Goal: Task Accomplishment & Management: Use online tool/utility

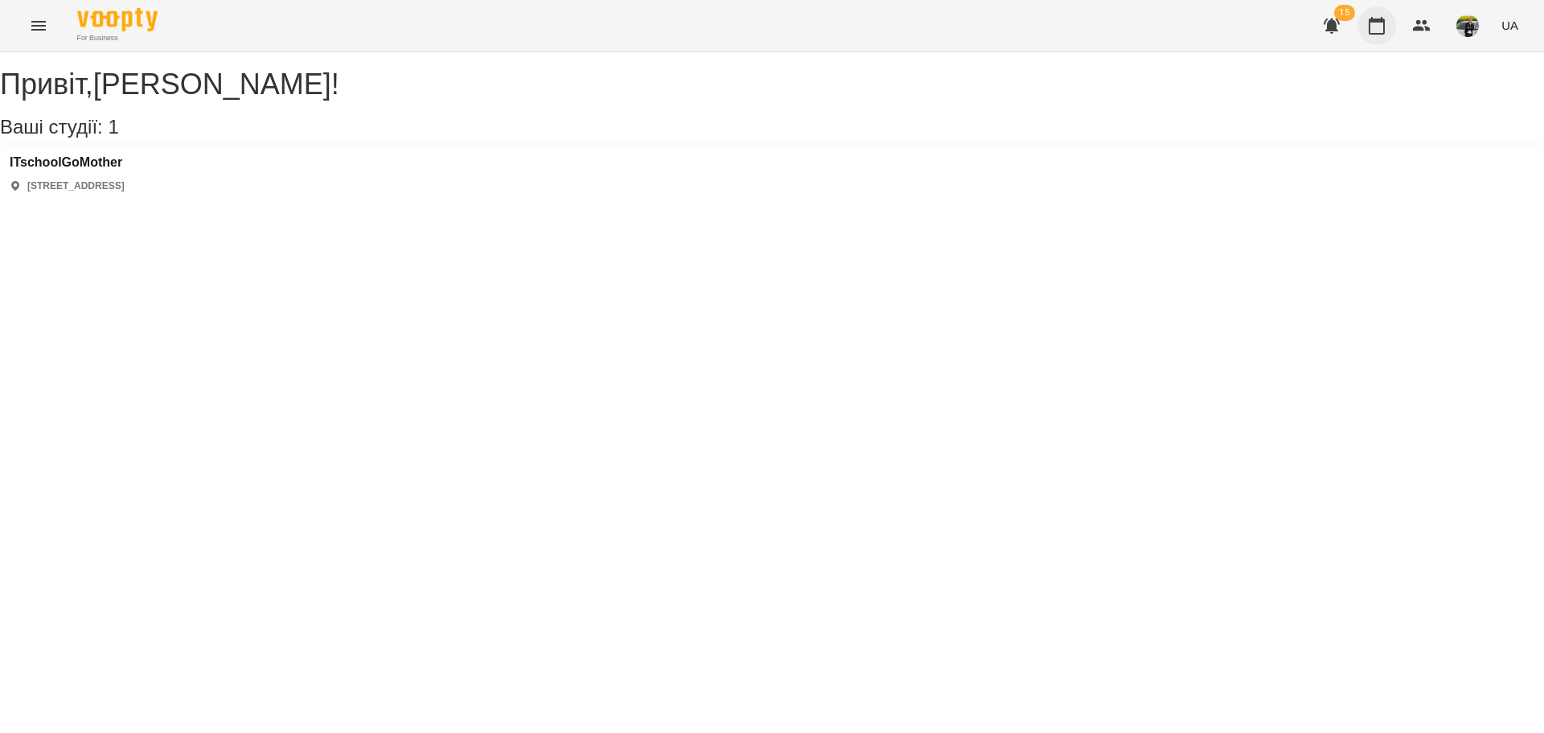
click at [1385, 25] on icon "button" at bounding box center [1377, 26] width 16 height 18
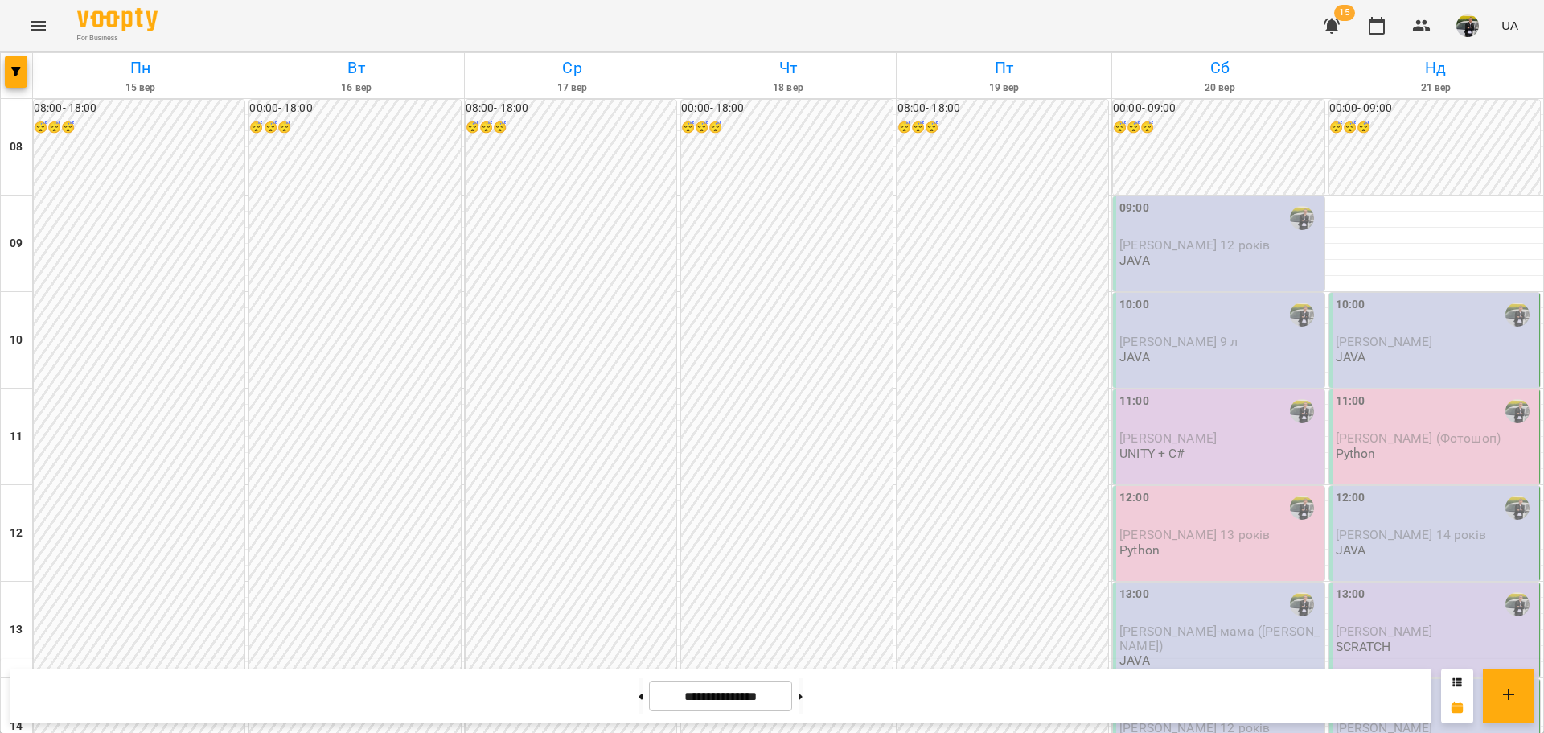
scroll to position [804, 0]
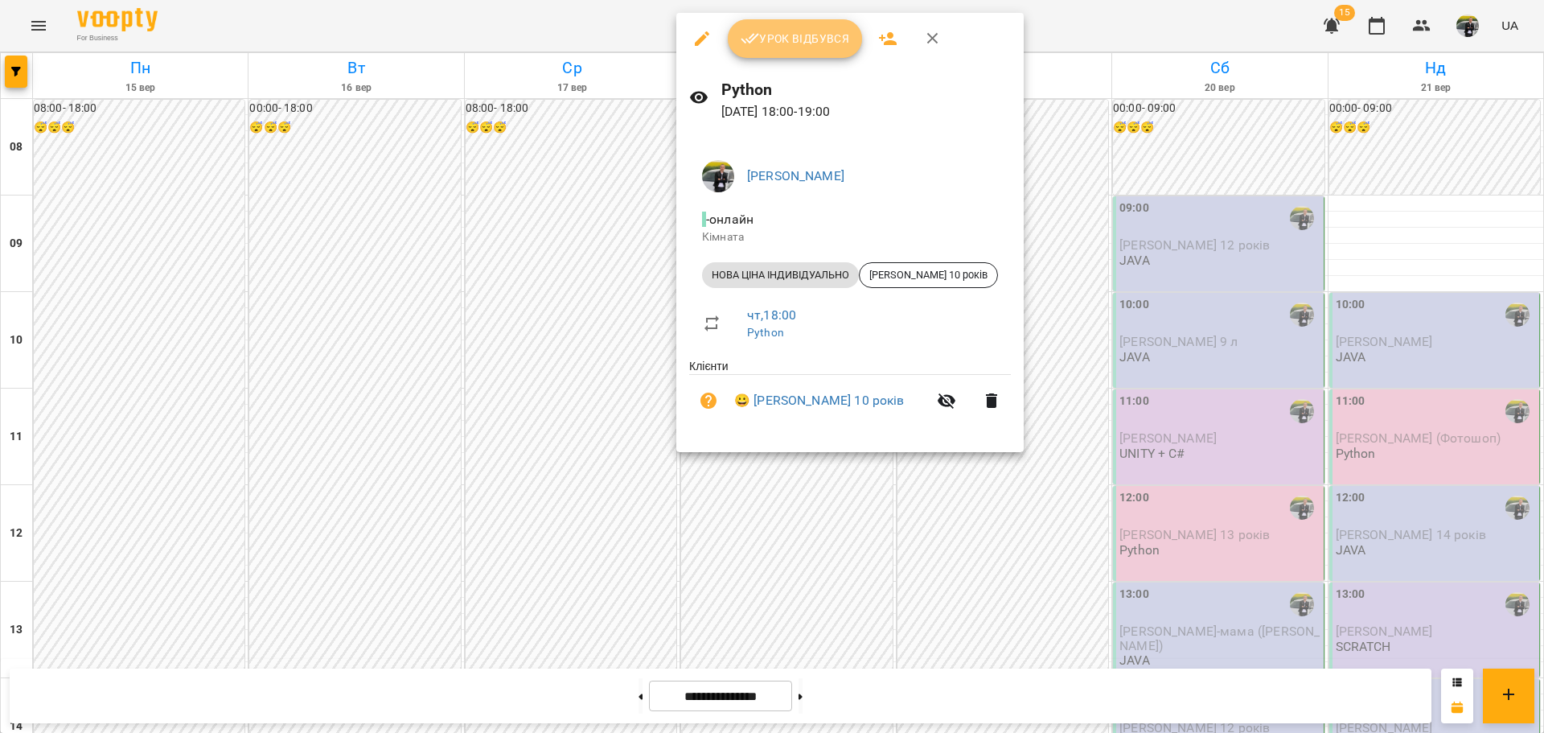
click at [803, 51] on button "Урок відбувся" at bounding box center [795, 38] width 135 height 39
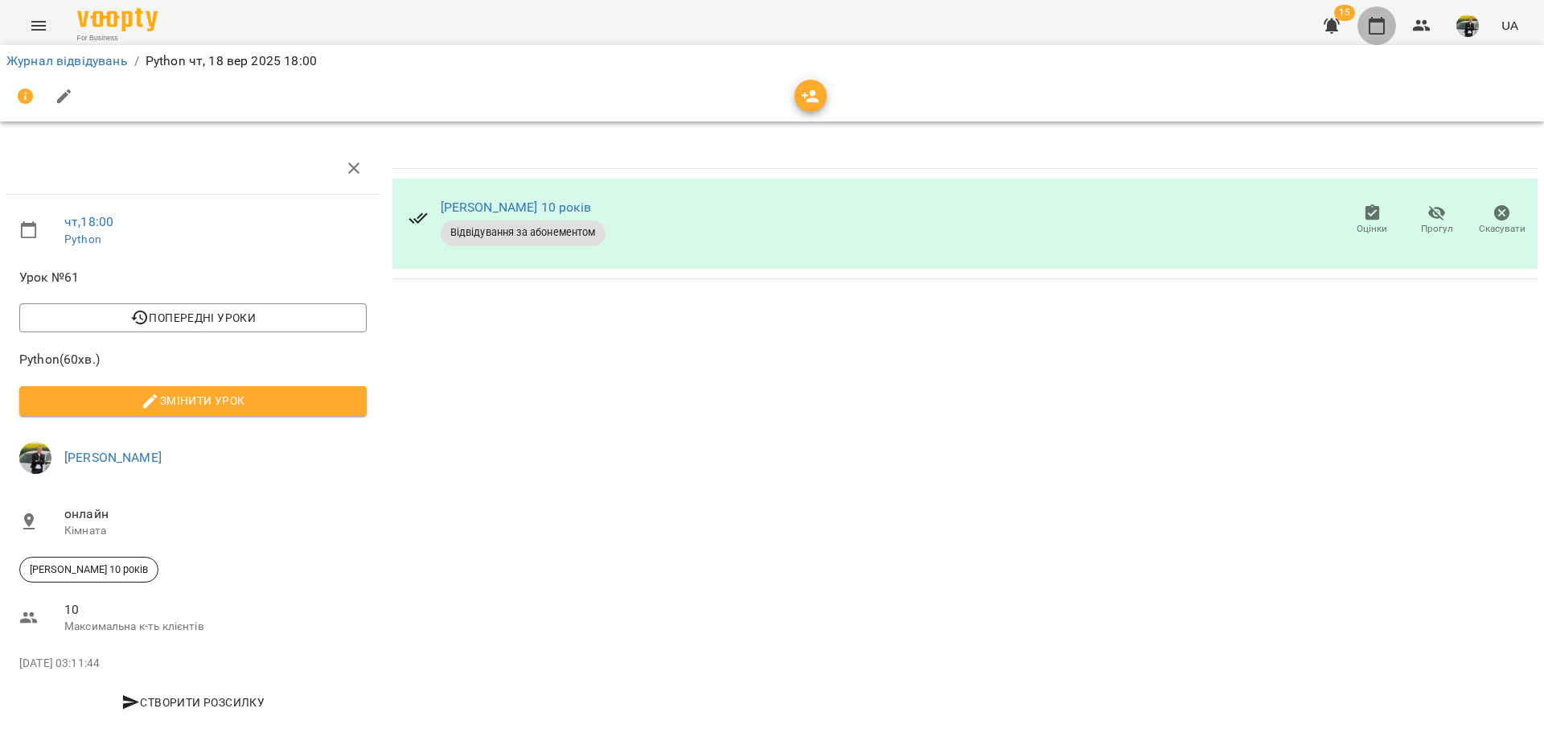
click at [1379, 24] on icon "button" at bounding box center [1376, 25] width 19 height 19
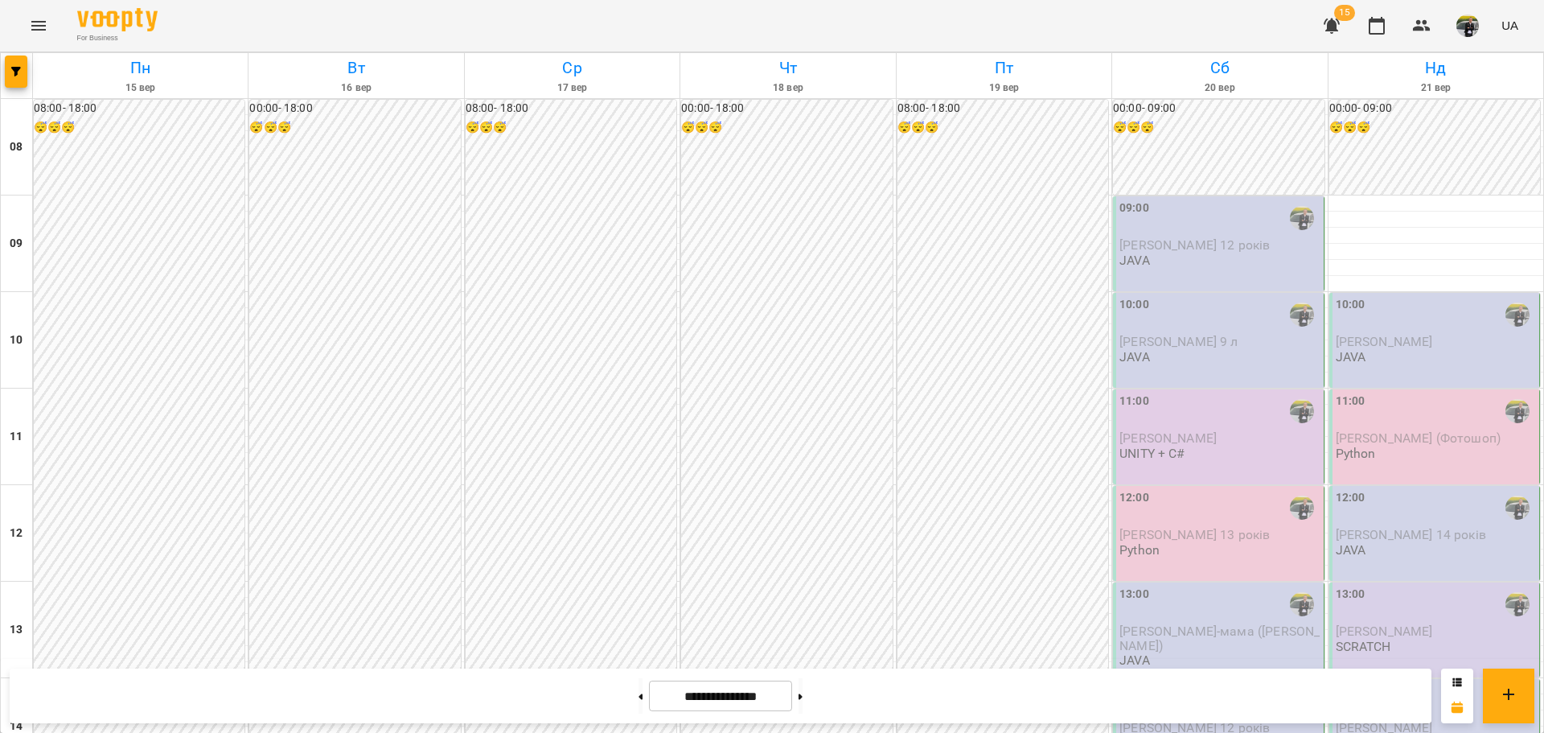
scroll to position [983, 0]
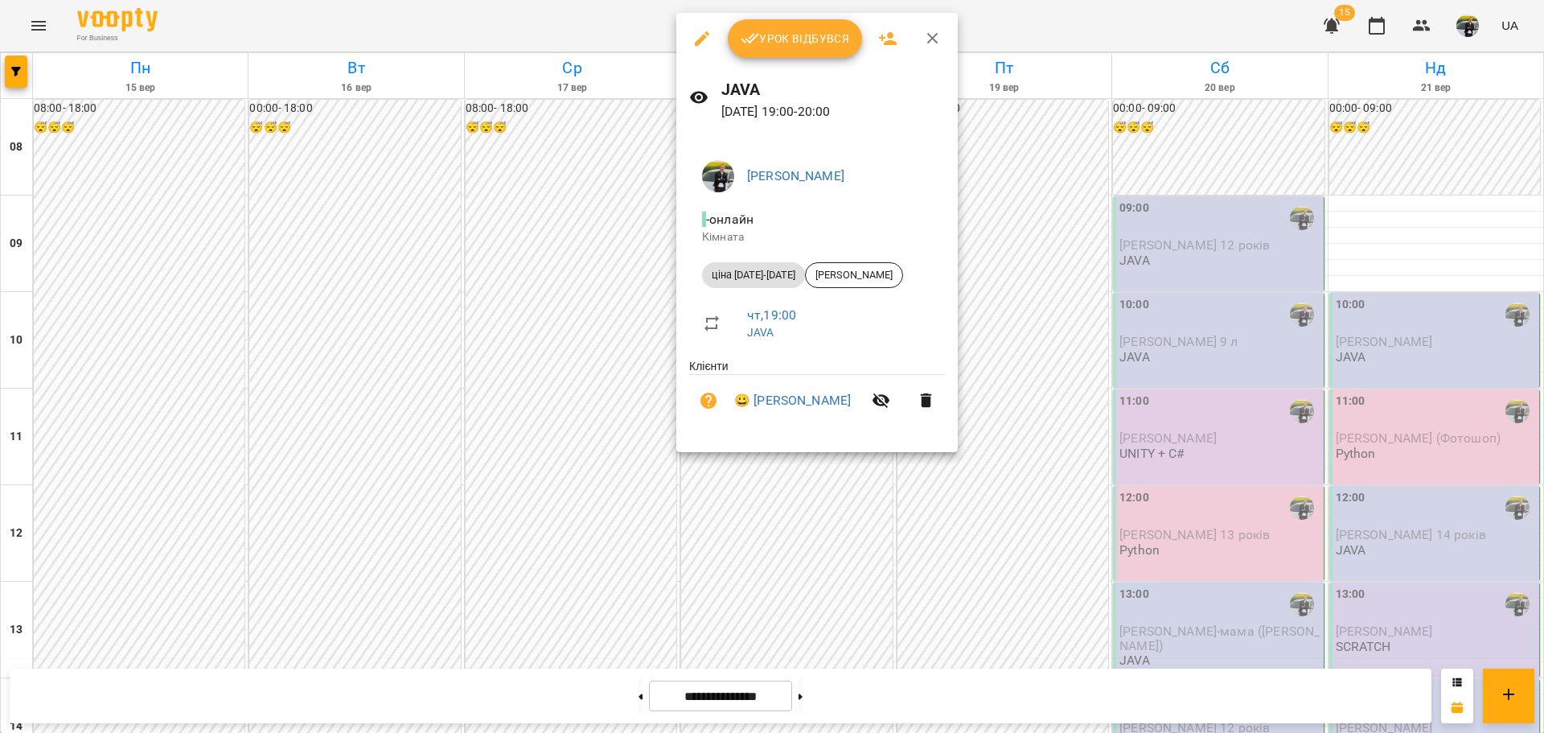
click at [797, 40] on span "Урок відбувся" at bounding box center [795, 38] width 109 height 19
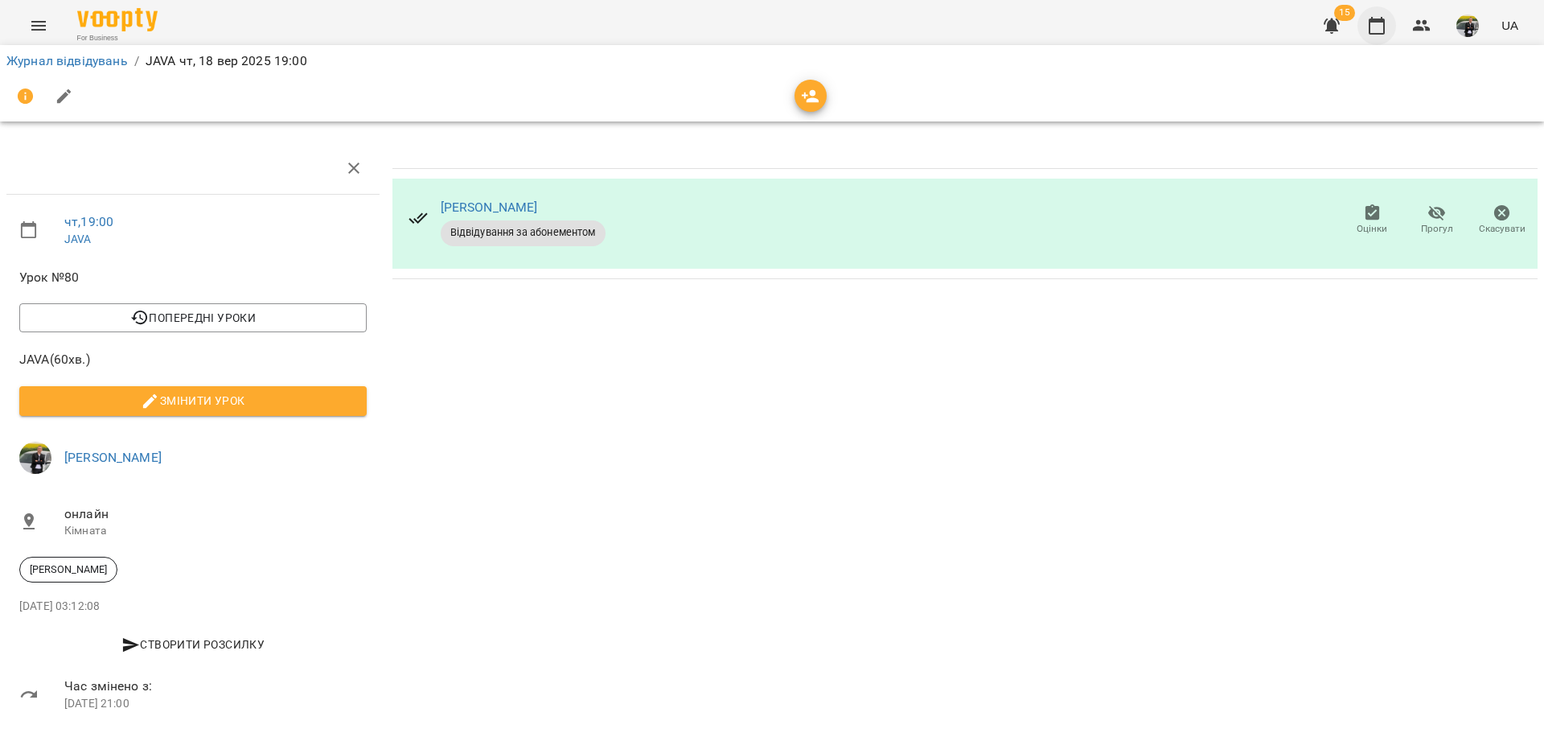
click at [1377, 28] on icon "button" at bounding box center [1376, 25] width 19 height 19
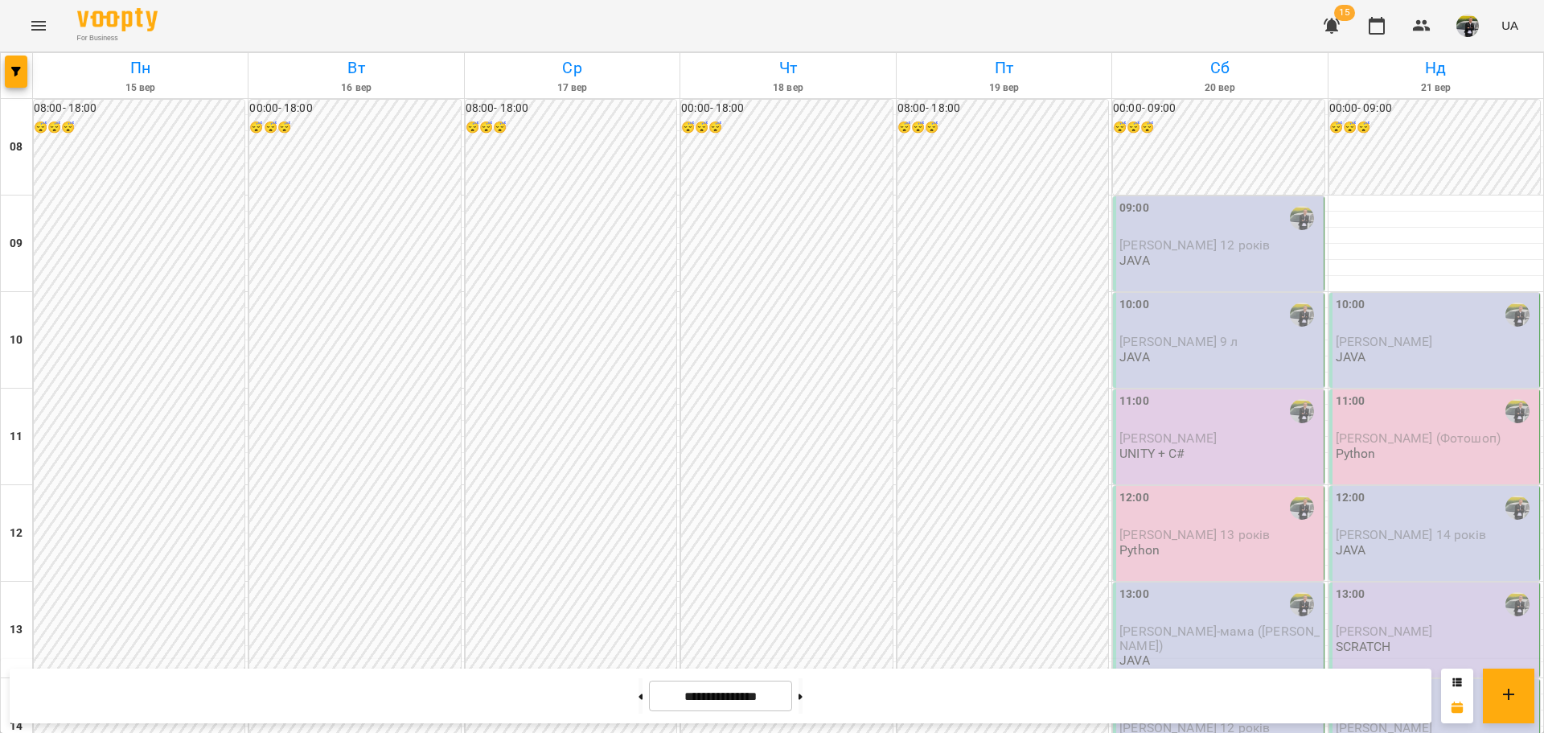
scroll to position [885, 0]
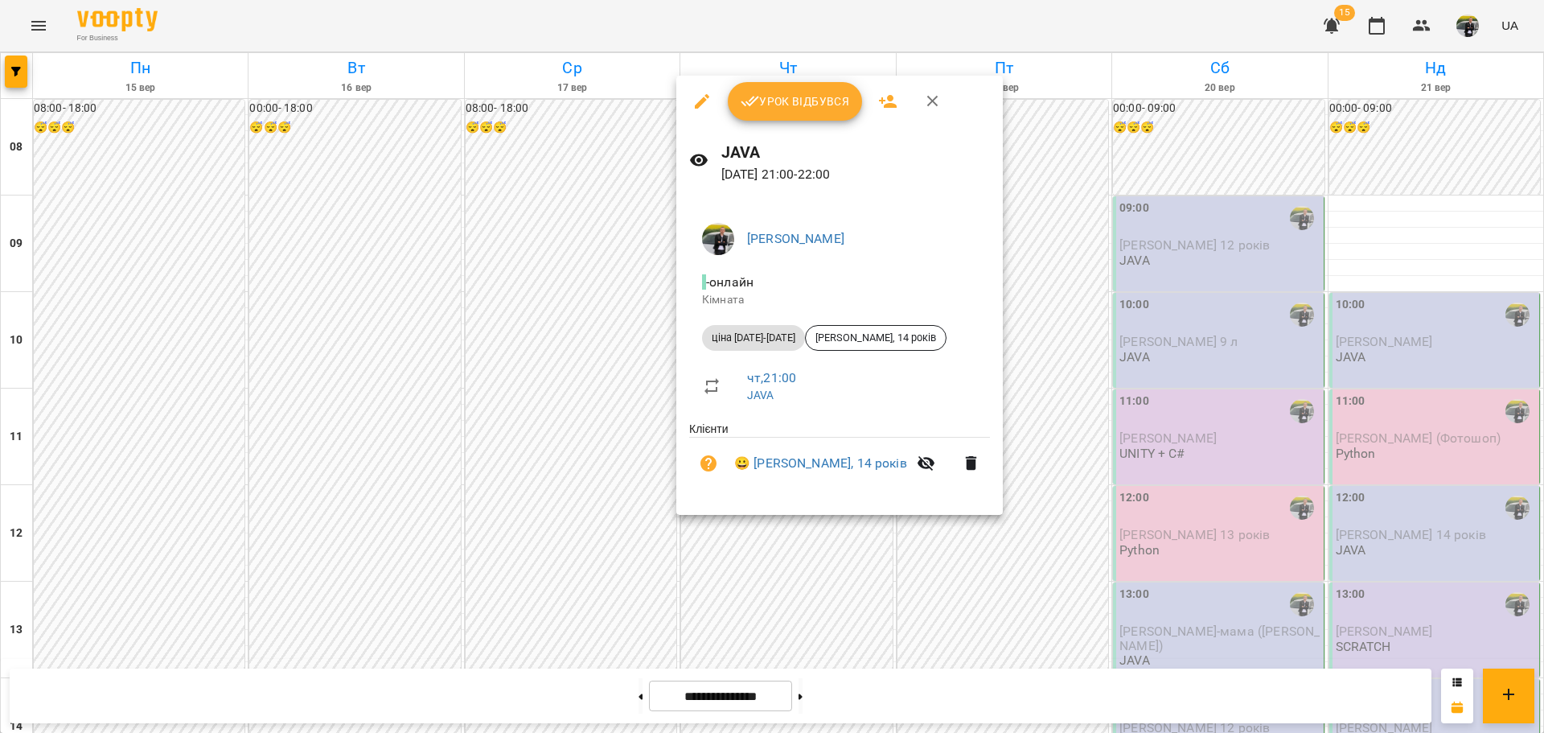
click at [791, 102] on span "Урок відбувся" at bounding box center [795, 101] width 109 height 19
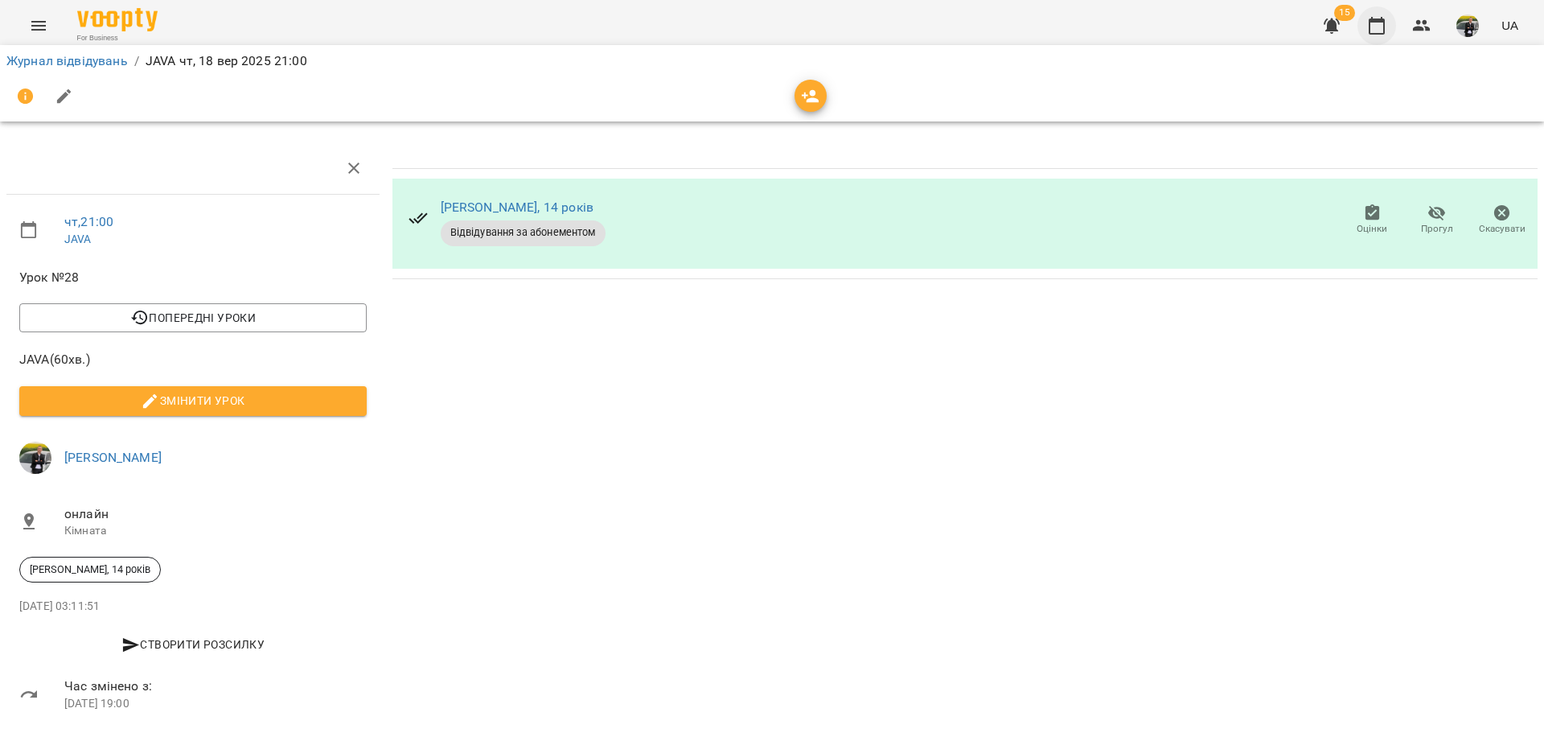
click at [1376, 28] on icon "button" at bounding box center [1376, 25] width 19 height 19
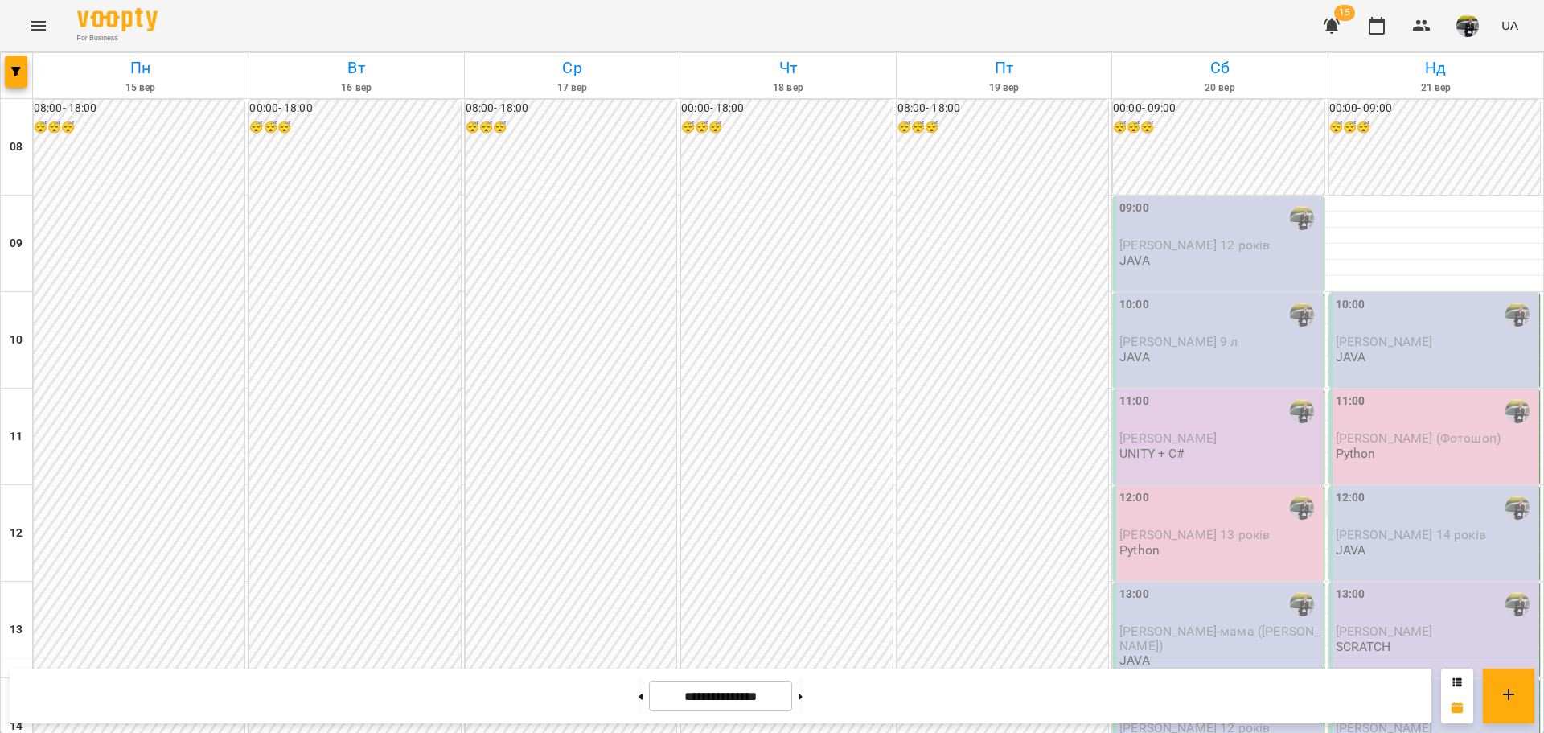
scroll to position [161, 0]
click at [1477, 28] on img "button" at bounding box center [1467, 25] width 23 height 23
click at [1461, 60] on span "[PERSON_NAME]" at bounding box center [1475, 60] width 102 height 19
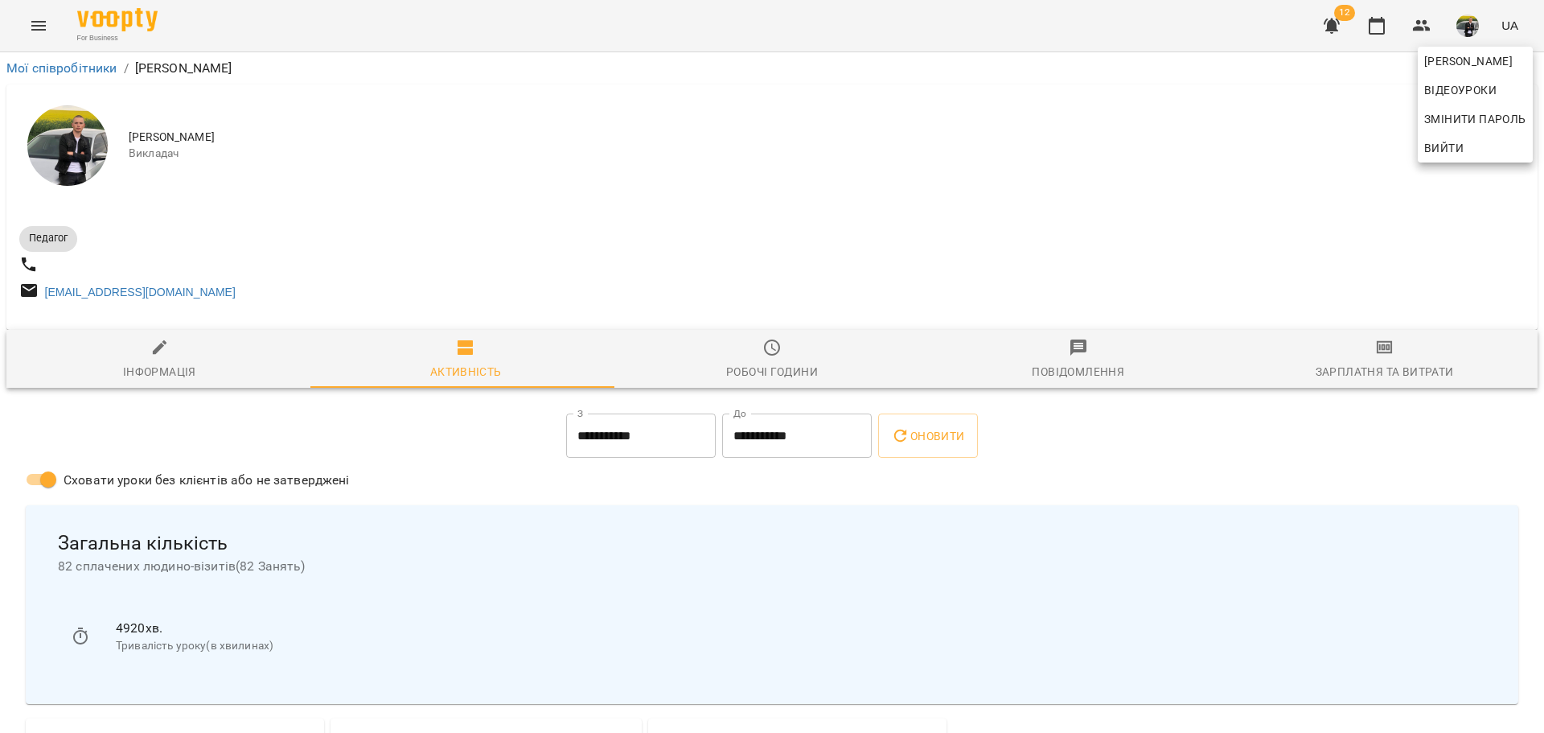
click at [1381, 373] on div at bounding box center [772, 366] width 1544 height 733
click at [1375, 354] on icon "button" at bounding box center [1384, 347] width 19 height 19
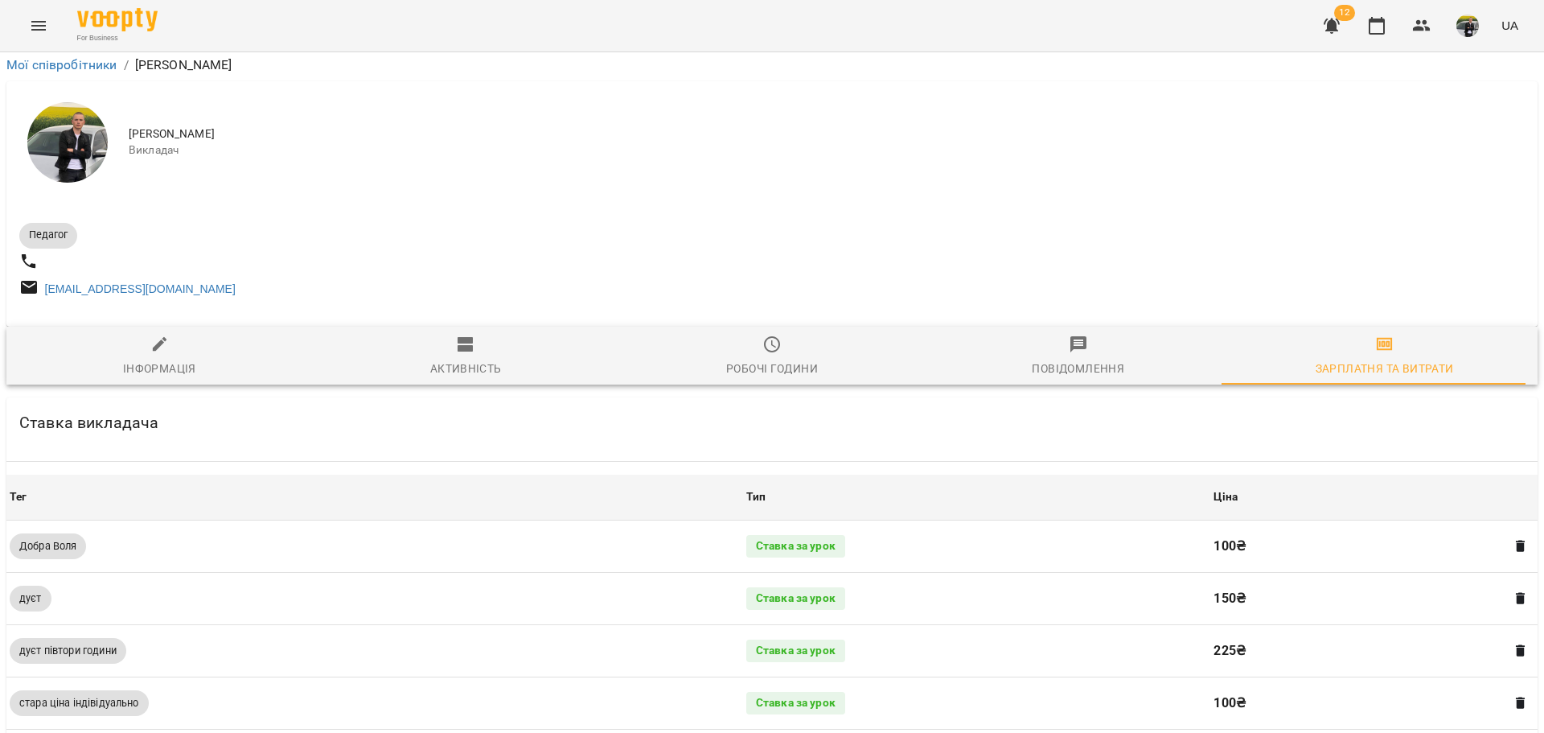
scroll to position [483, 0]
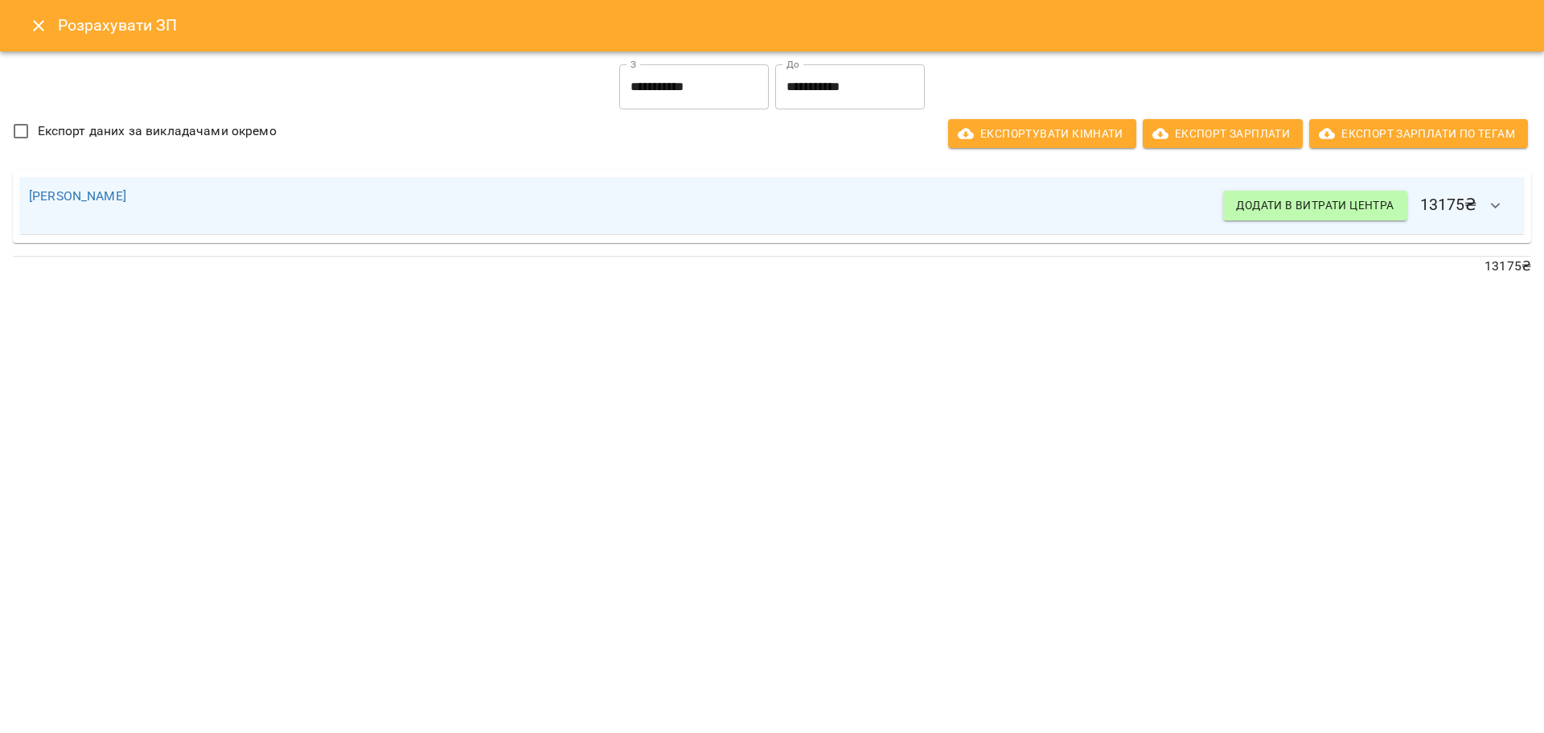
click at [725, 91] on input "**********" at bounding box center [694, 86] width 150 height 45
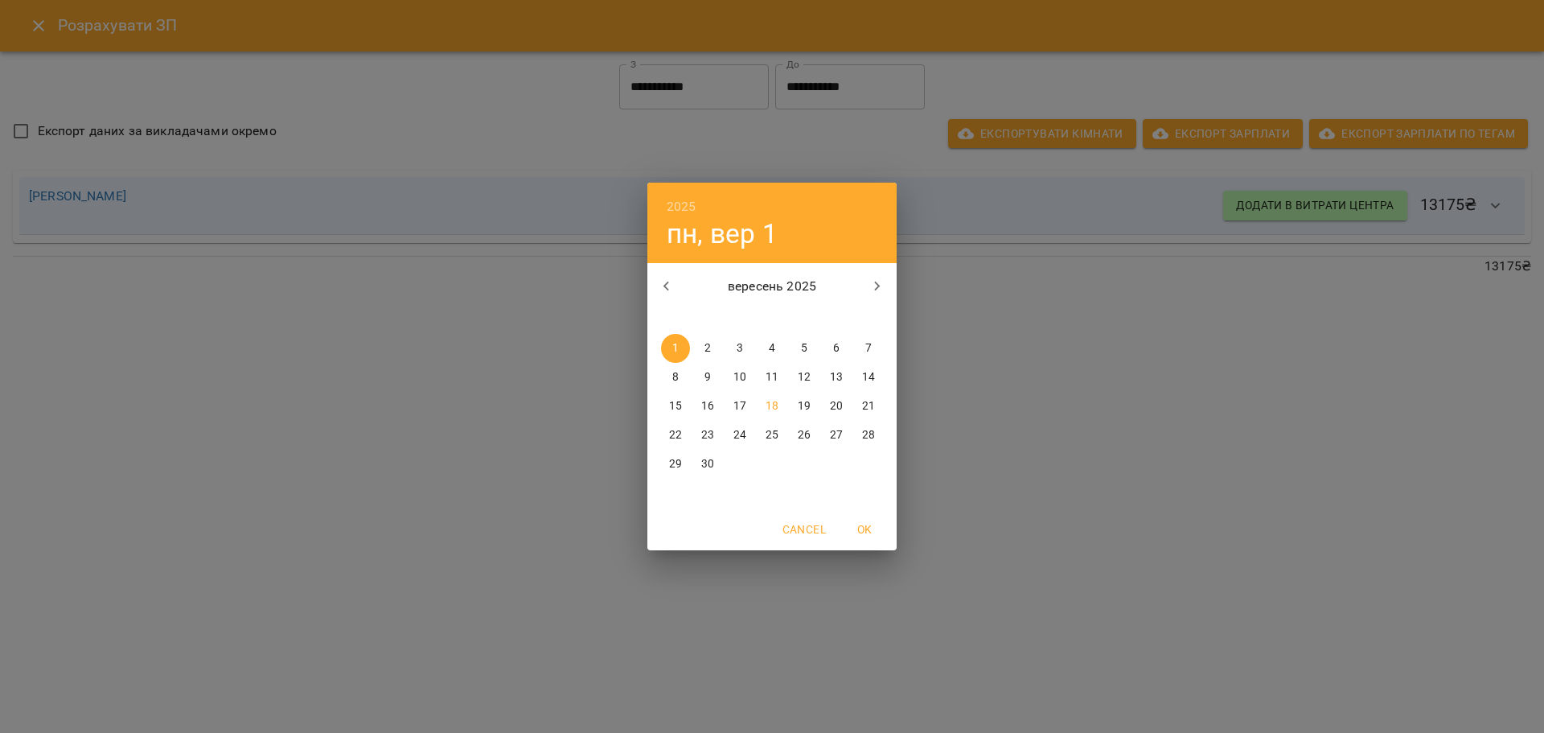
click at [839, 365] on button "13" at bounding box center [836, 377] width 29 height 29
type input "**********"
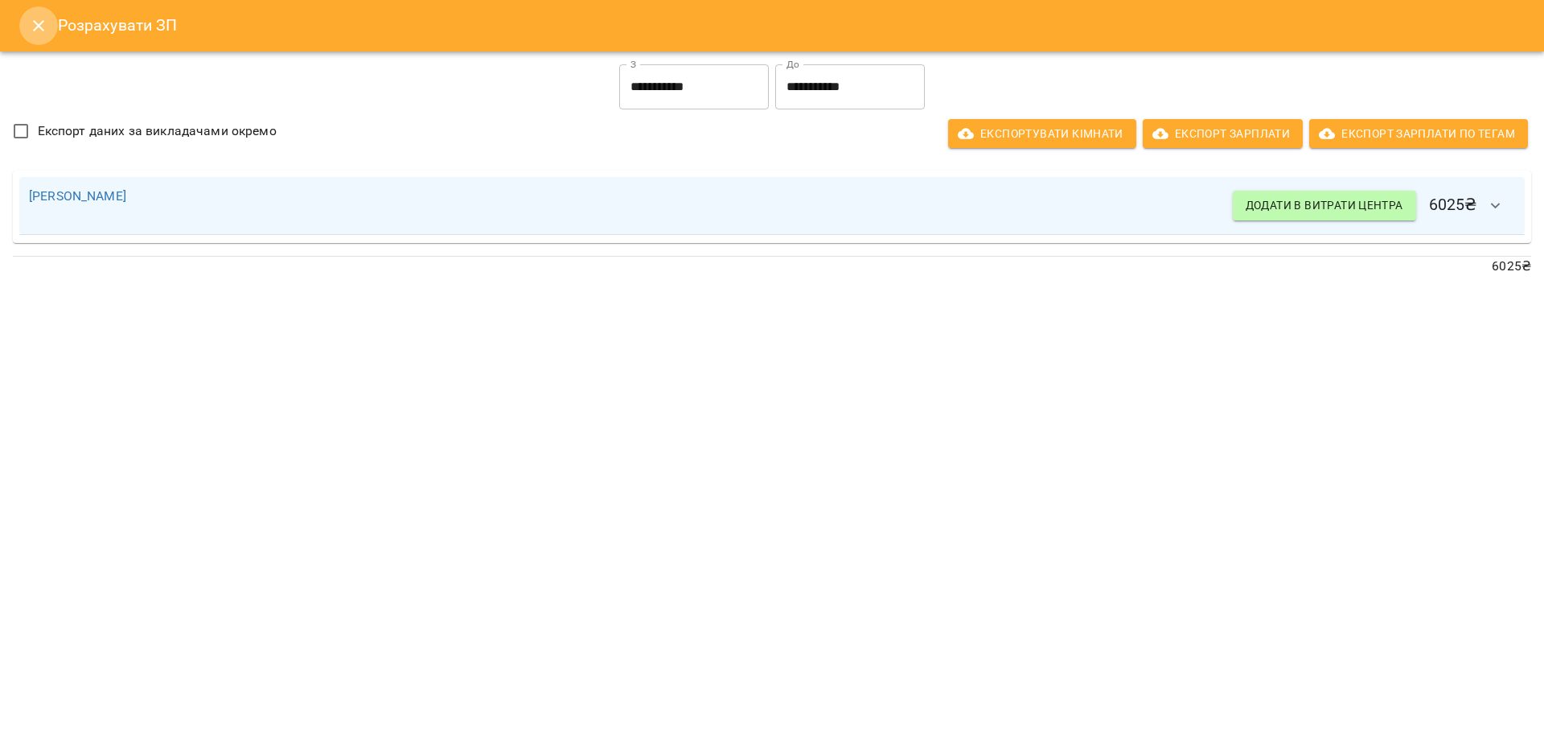
click at [40, 23] on icon "Close" at bounding box center [38, 25] width 11 height 11
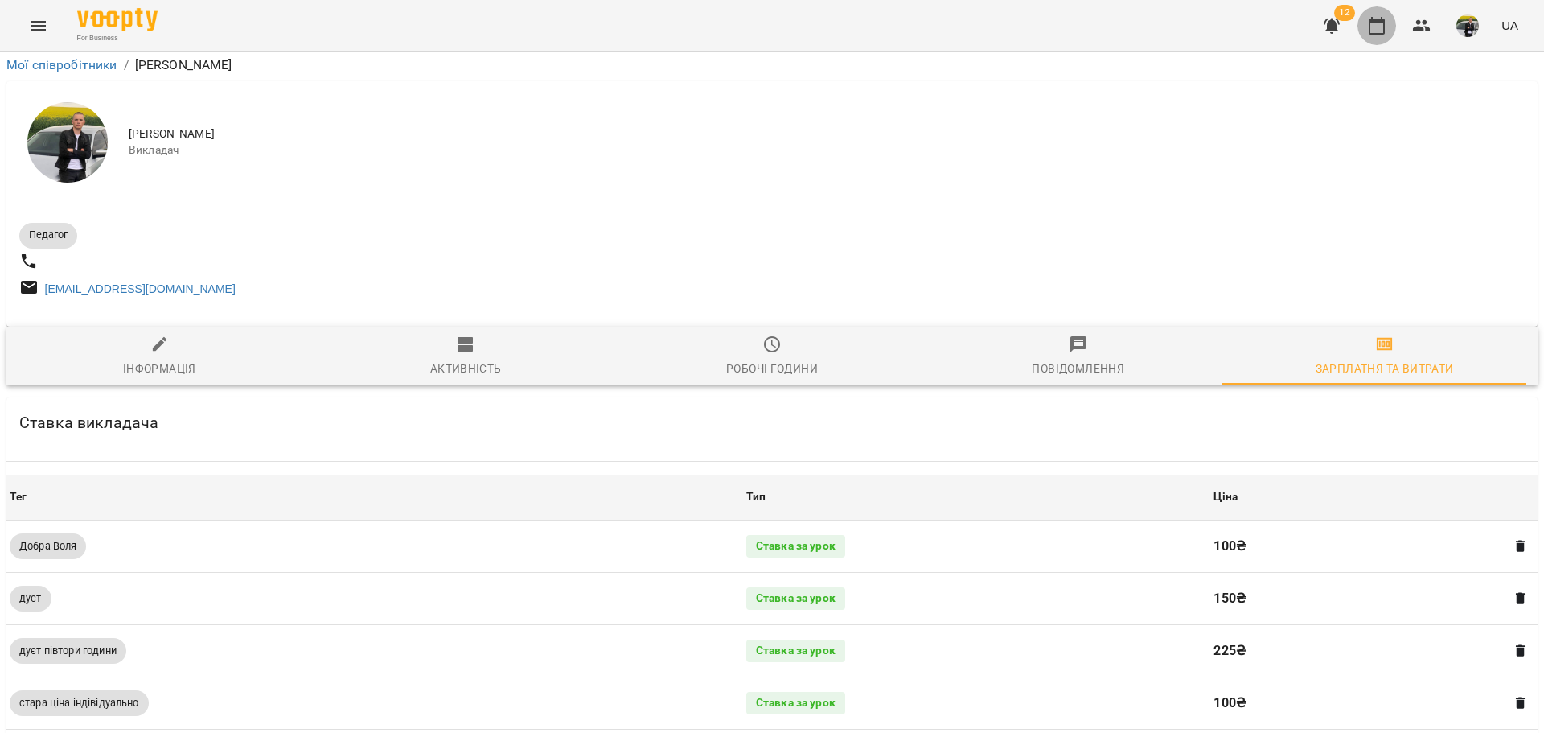
click at [1380, 18] on icon "button" at bounding box center [1376, 25] width 19 height 19
